Goal: Find specific page/section: Find specific page/section

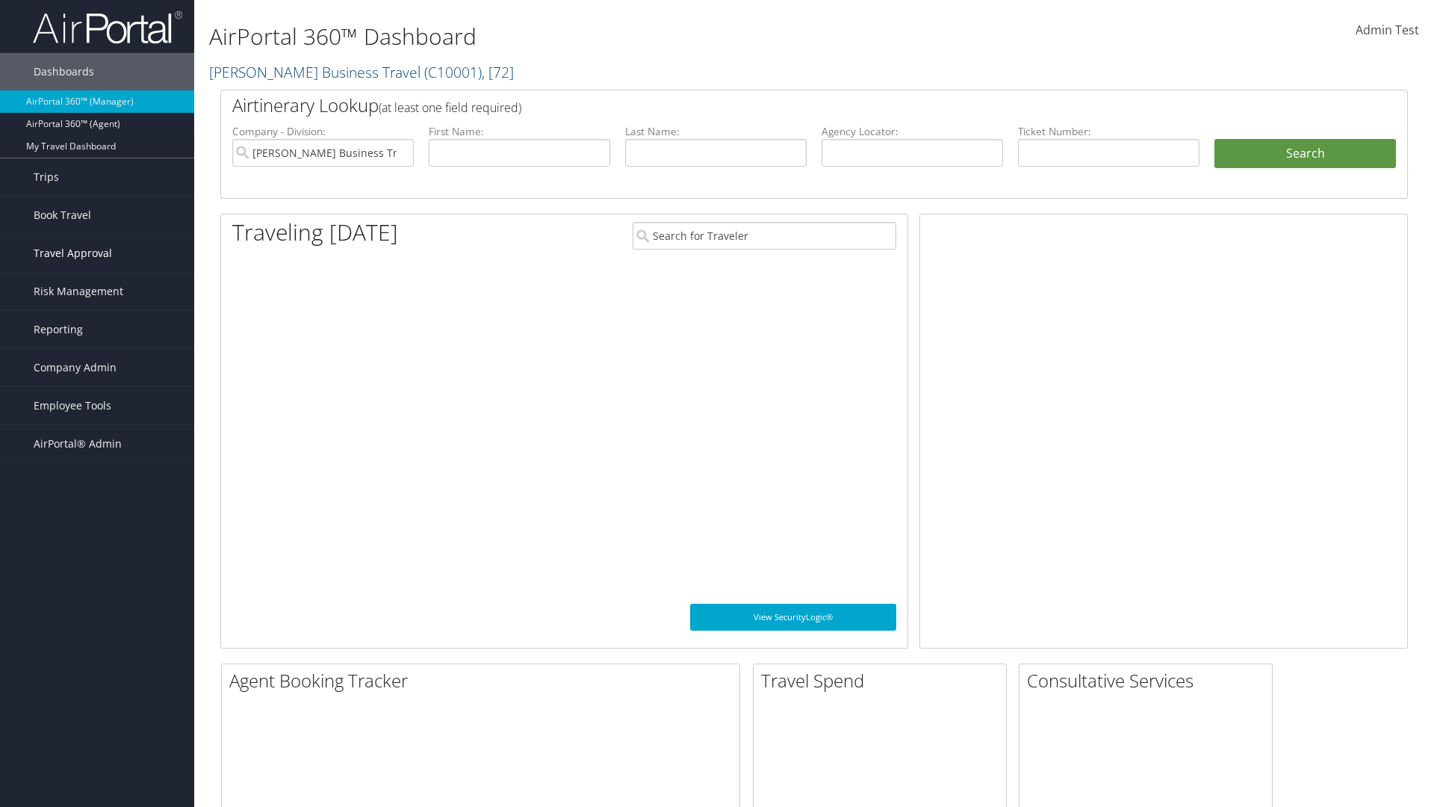
click at [97, 253] on span "Travel Approval" at bounding box center [73, 253] width 78 height 37
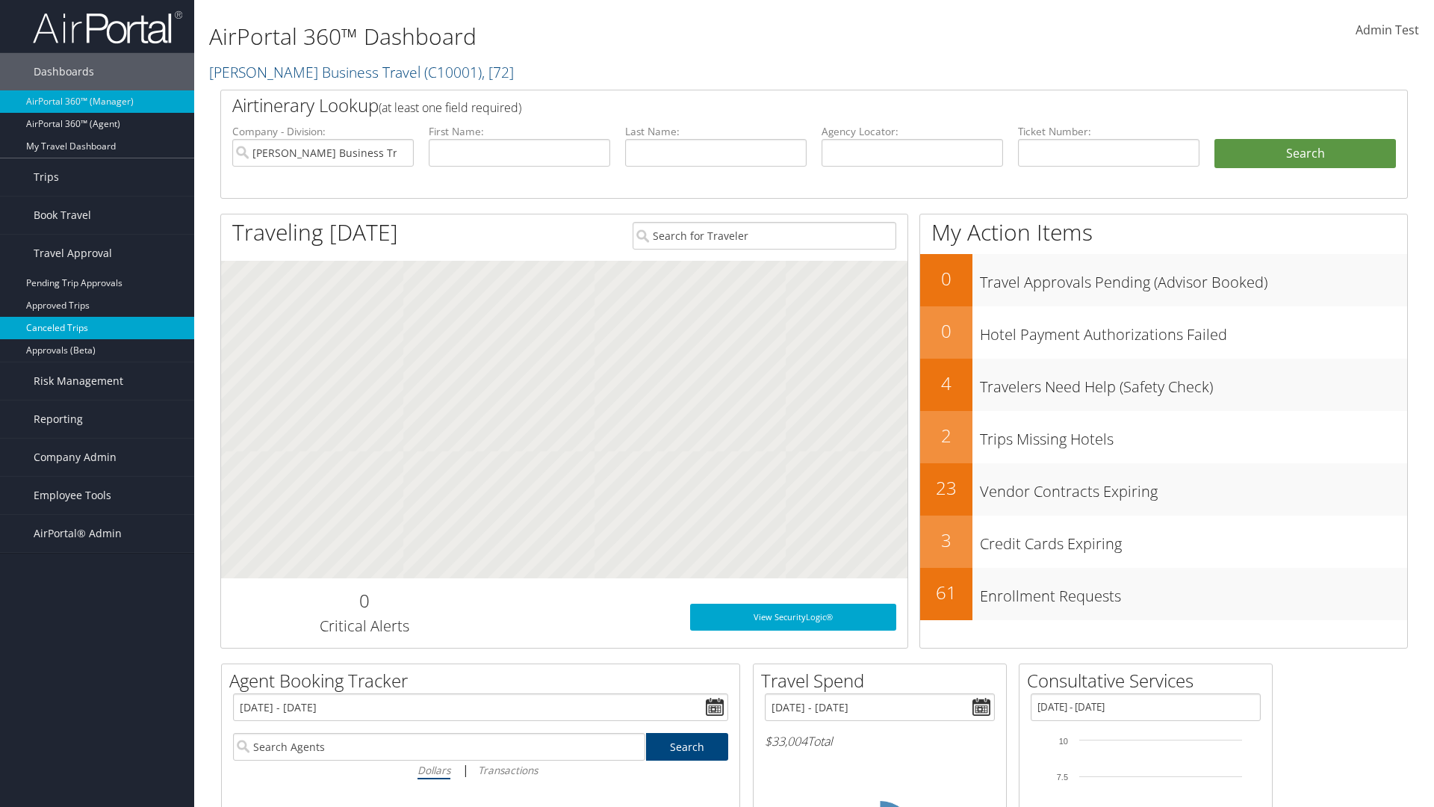
click at [97, 328] on link "Canceled Trips" at bounding box center [97, 328] width 194 height 22
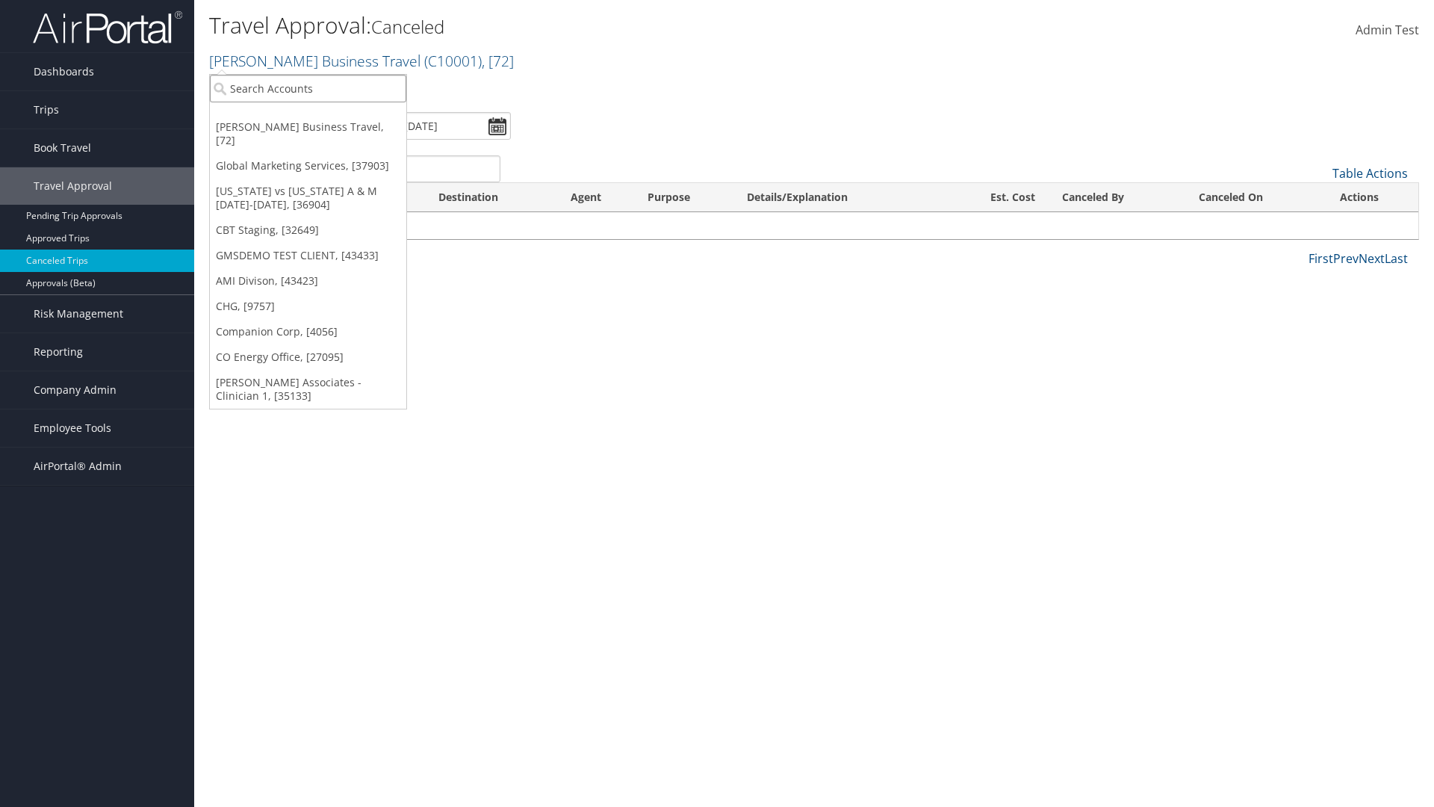
click at [308, 88] on input "search" at bounding box center [308, 89] width 196 height 28
type input "GLOBAL MARKETING SERVICES"
click at [322, 116] on div "Global Marketing Services (301946), [37903]" at bounding box center [322, 115] width 241 height 13
